Goal: Find contact information: Find contact information

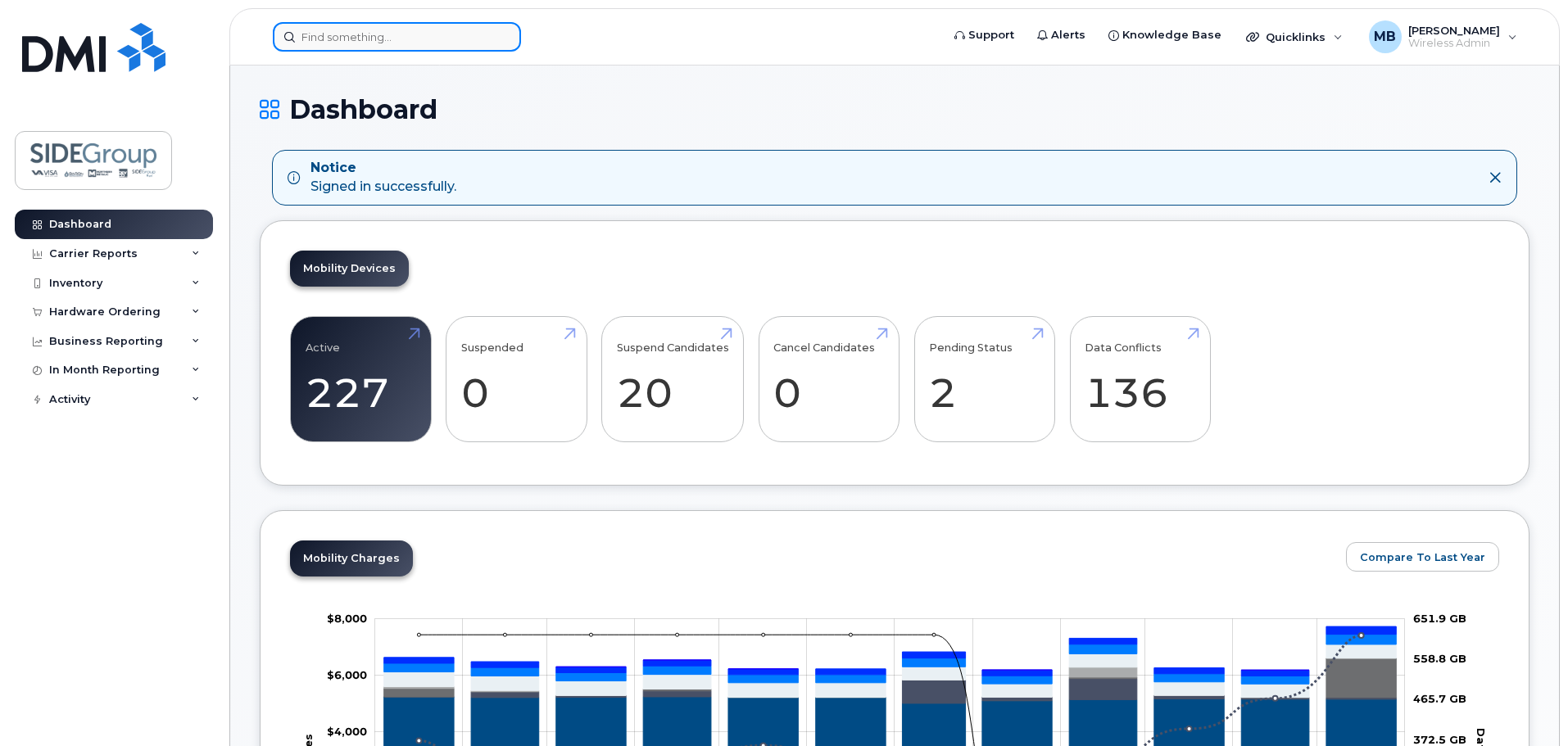
click at [333, 37] on input at bounding box center [396, 37] width 248 height 29
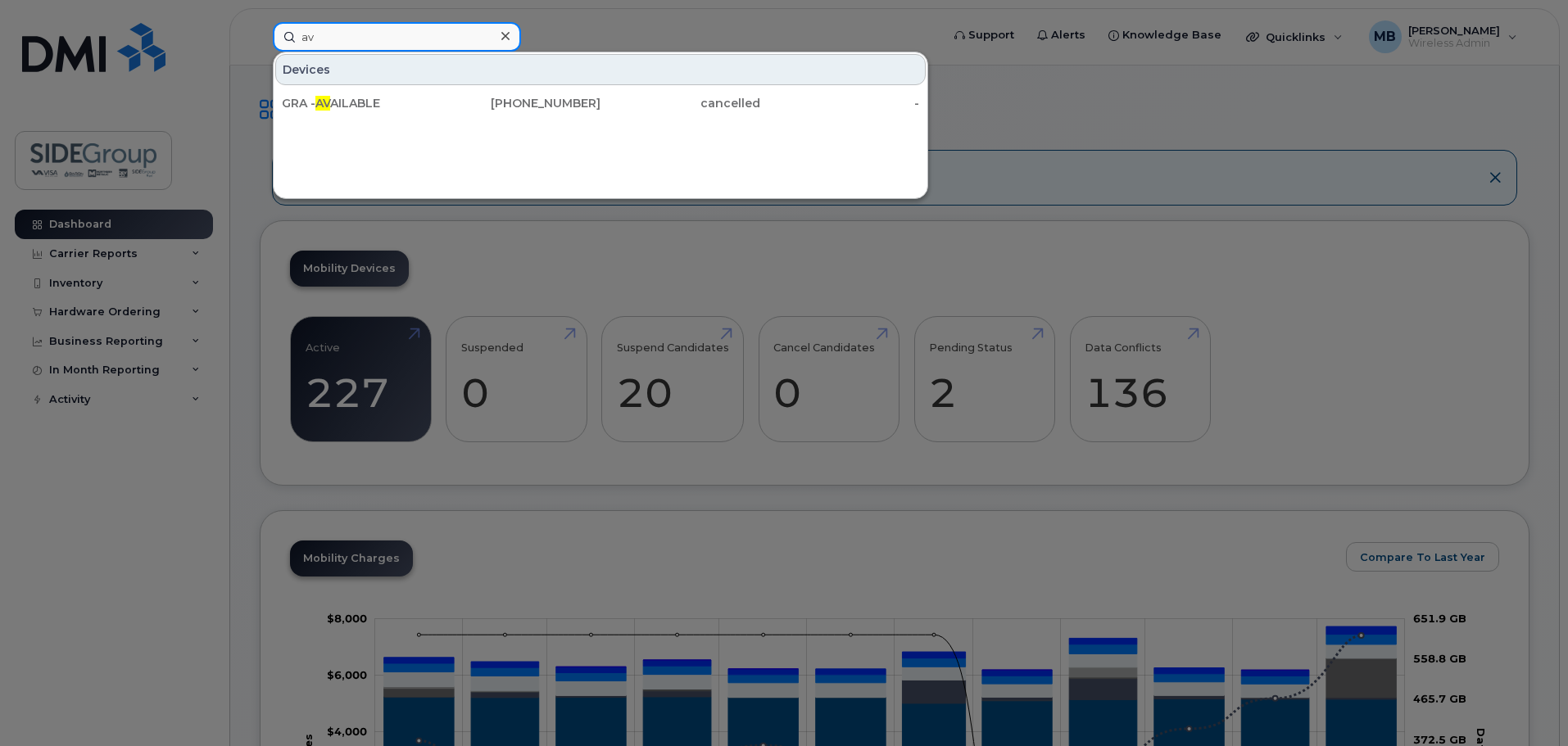
type input "a"
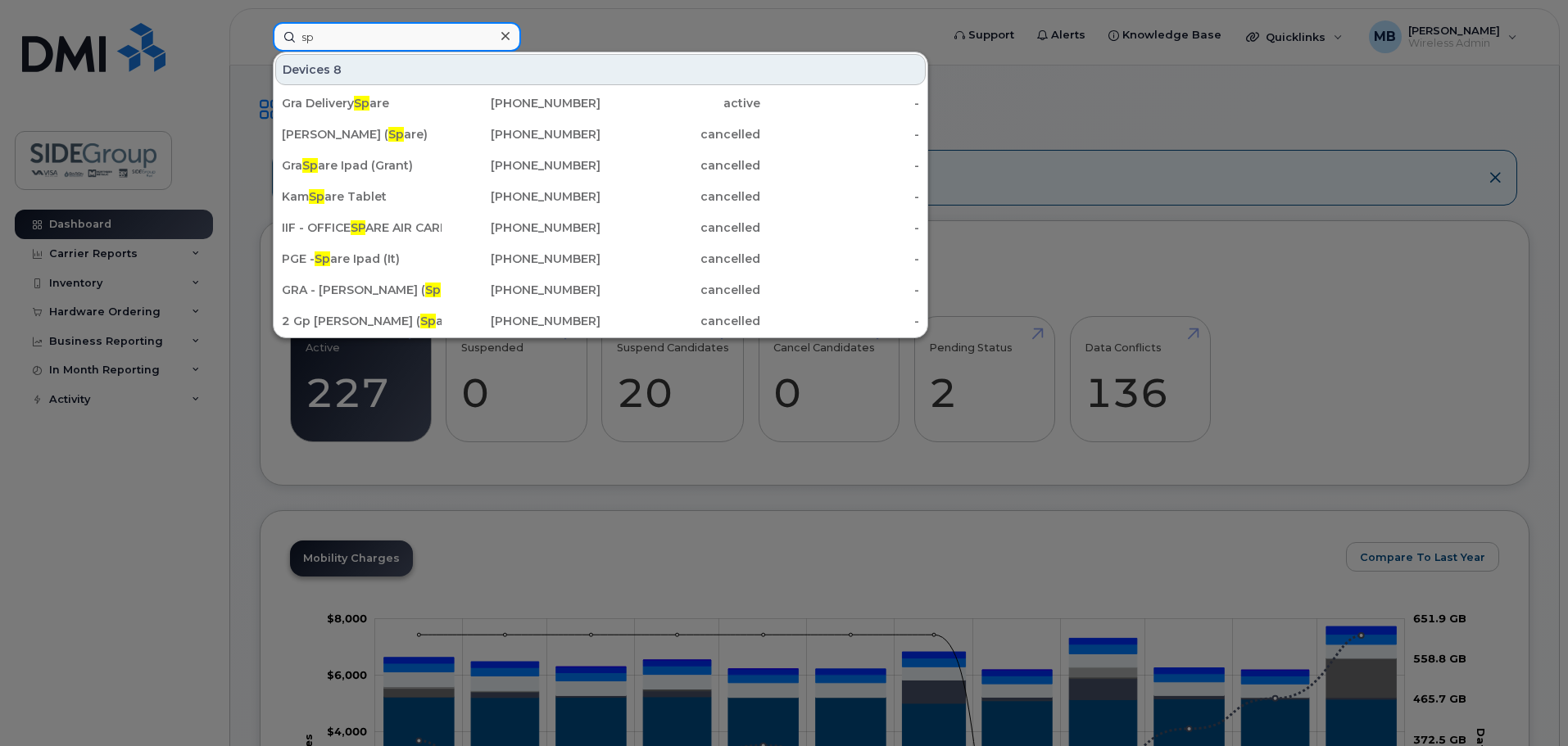
type input "s"
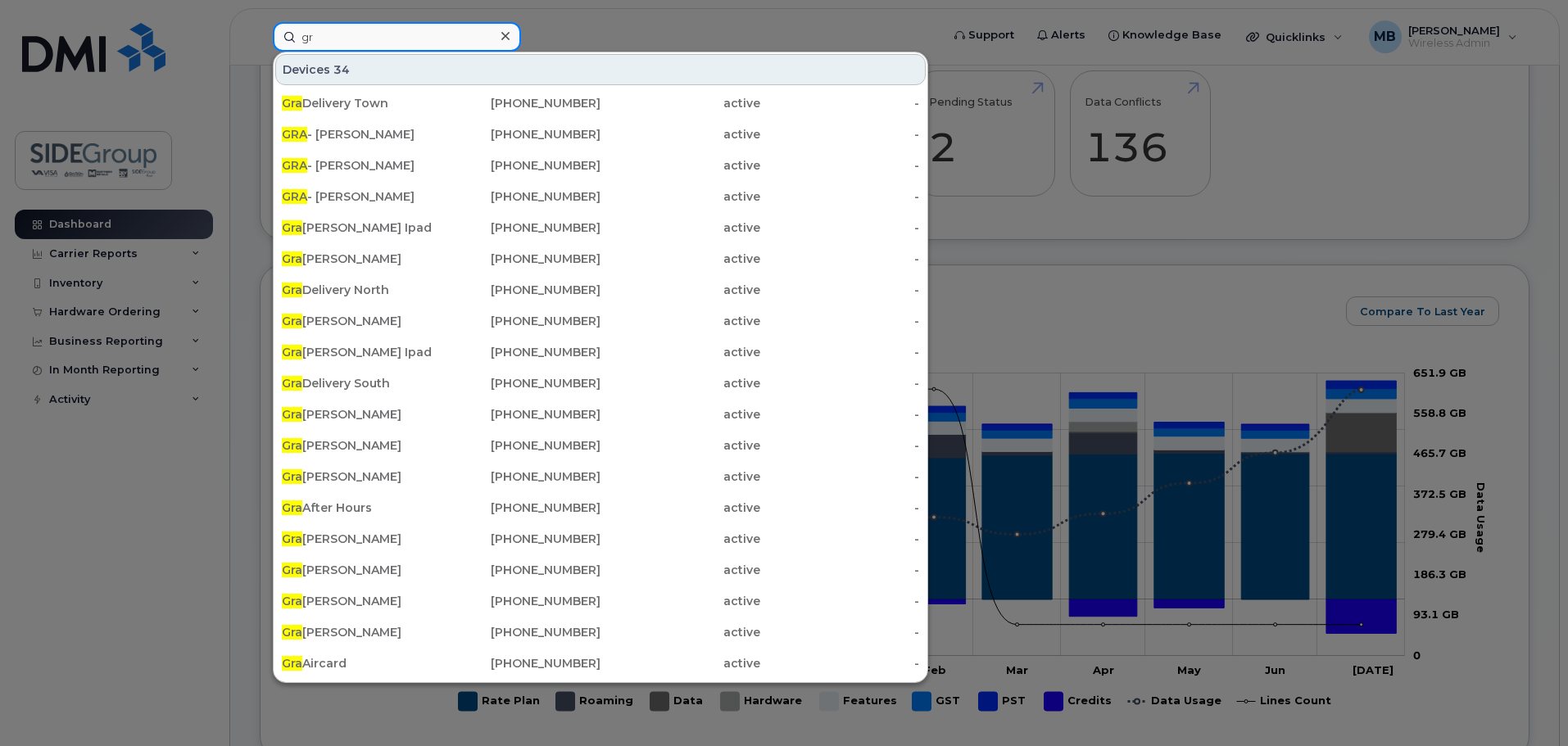
type input "g"
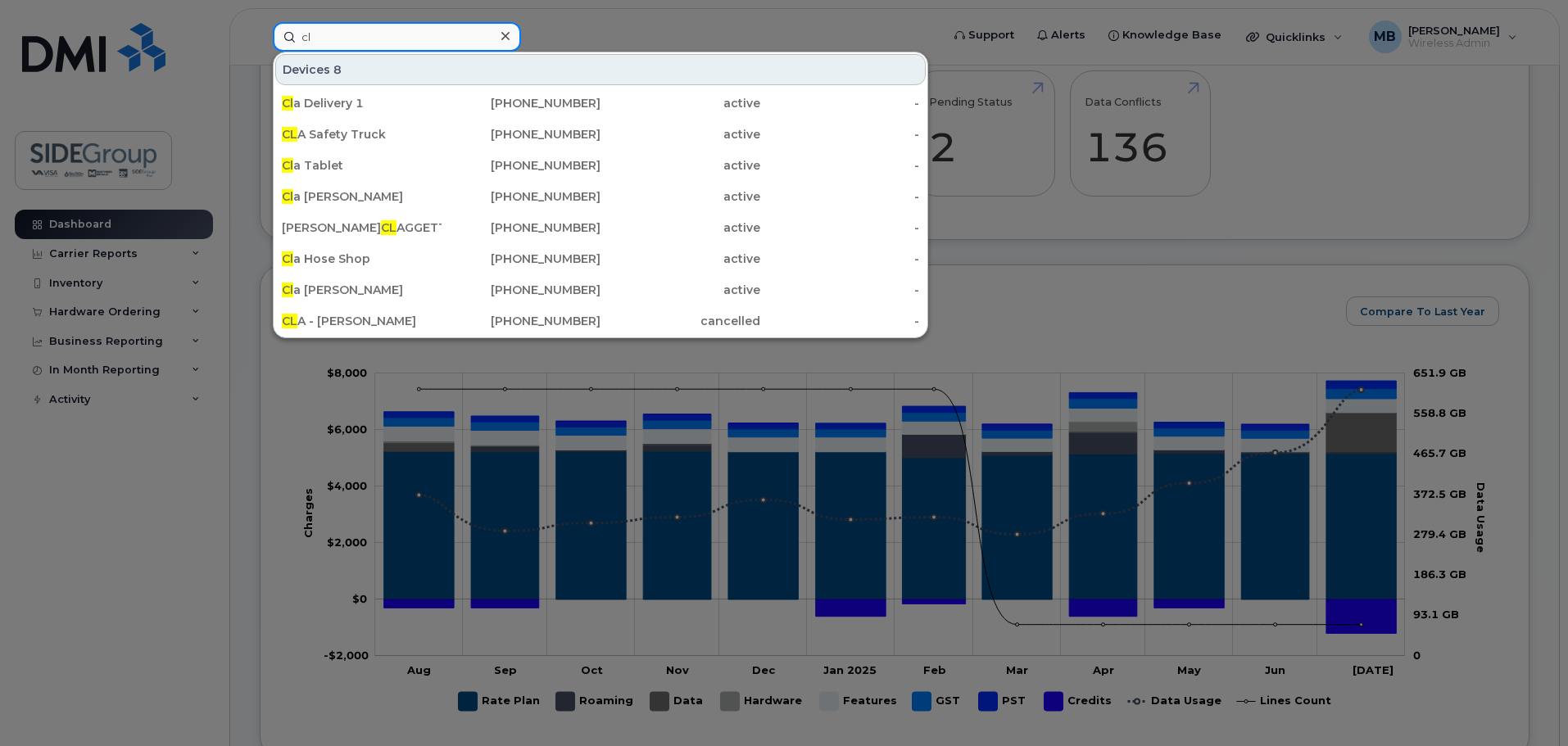
type input "c"
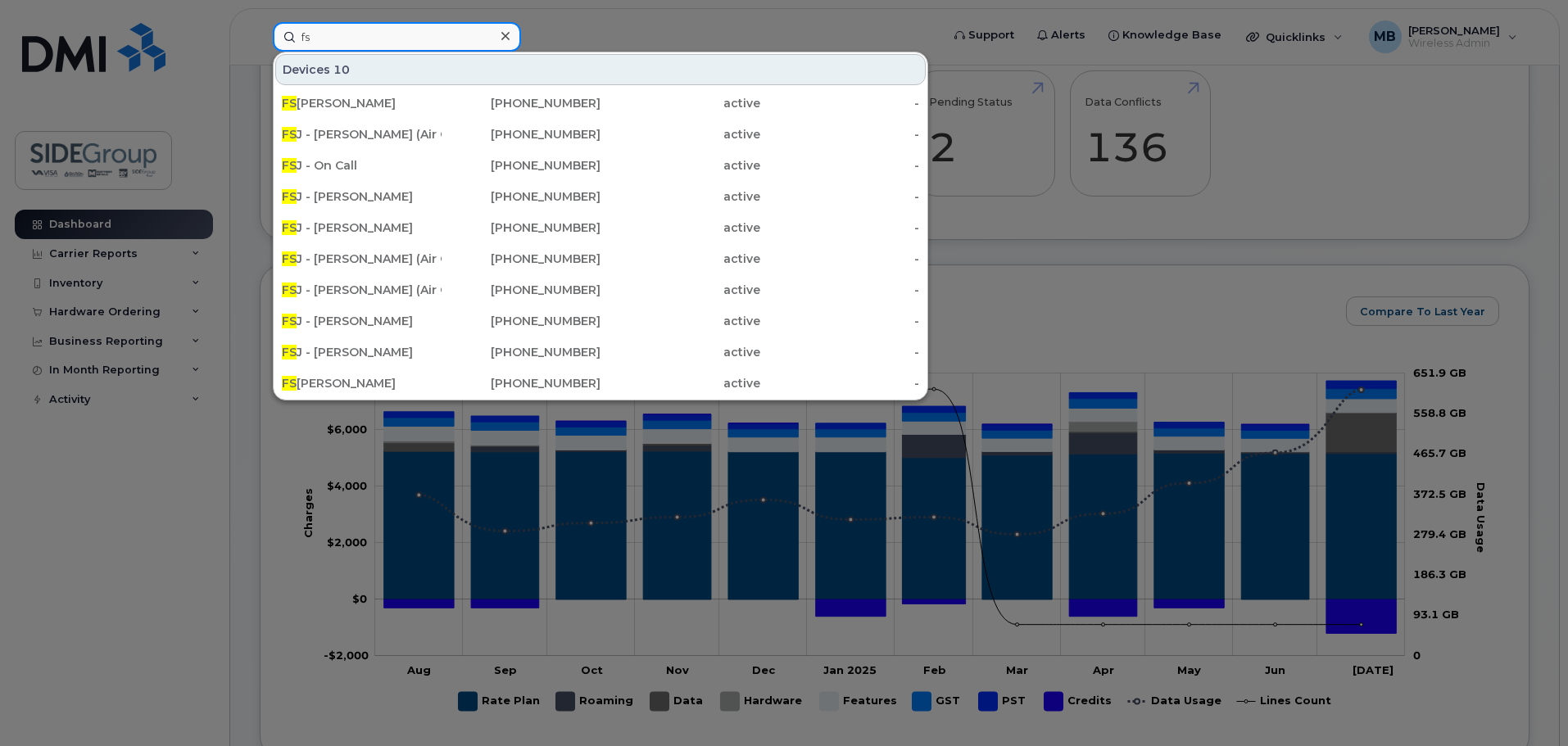
type input "f"
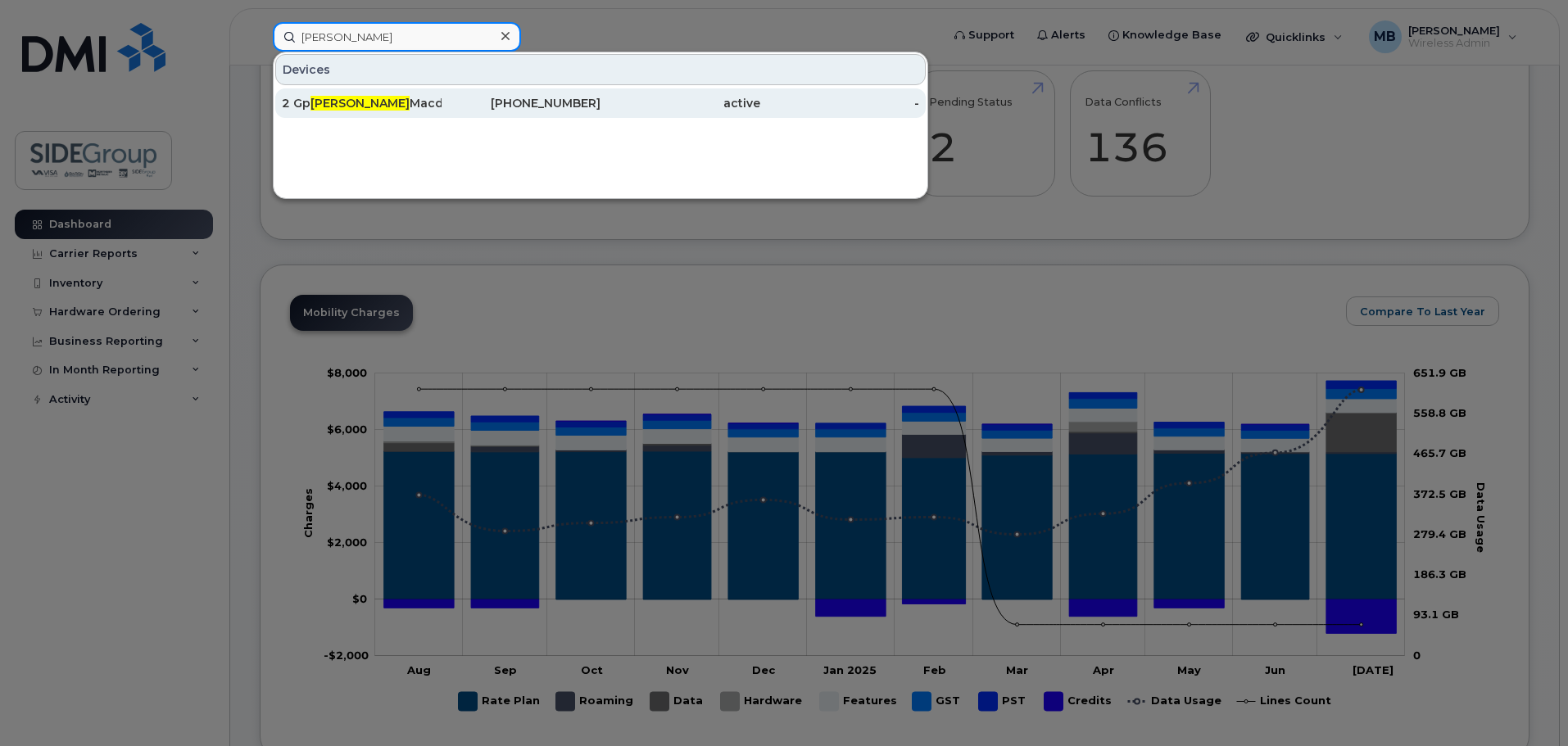
type input "andy"
click at [394, 97] on div "2 Gp Andy Macdaid" at bounding box center [362, 102] width 159 height 16
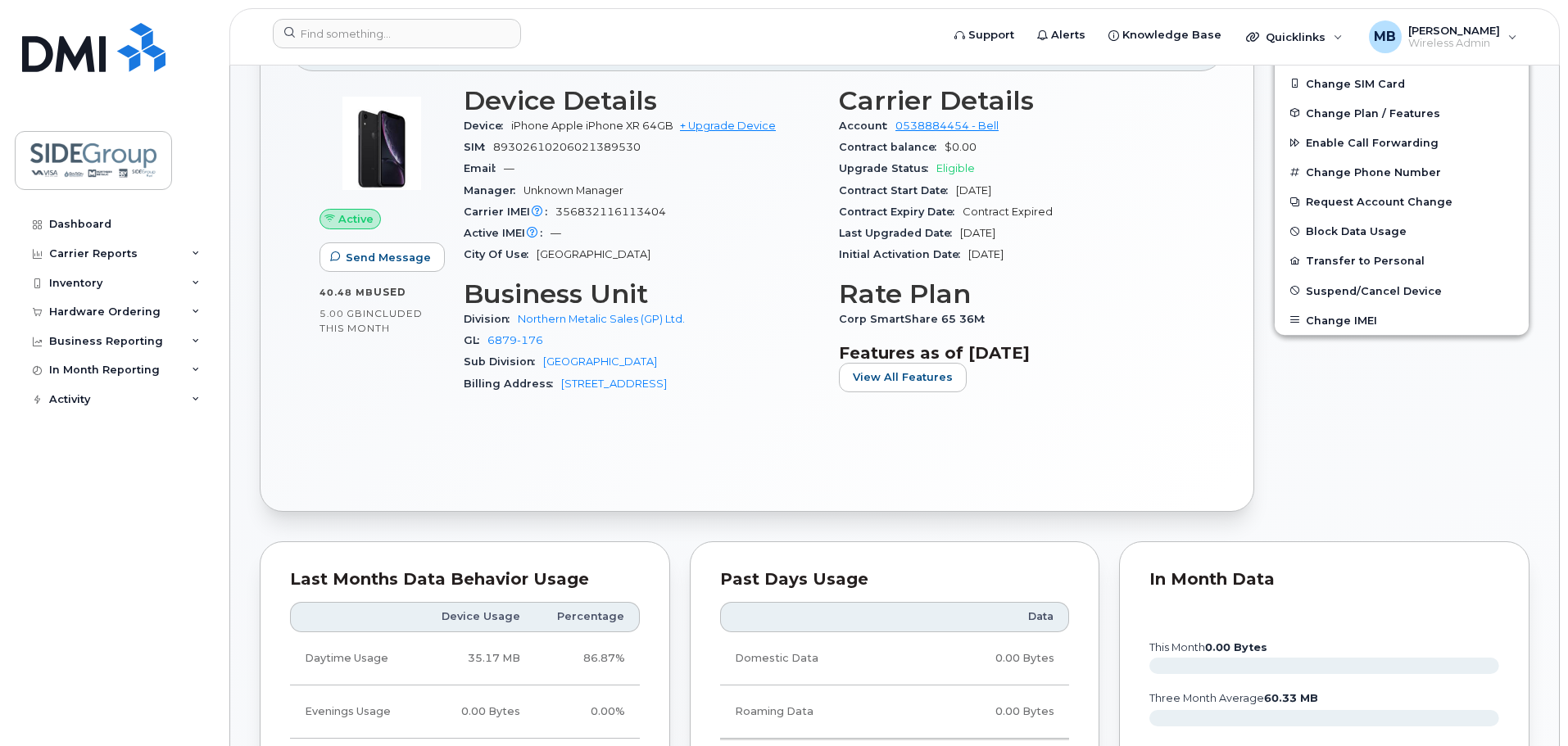
scroll to position [328, 0]
